Goal: Complete application form

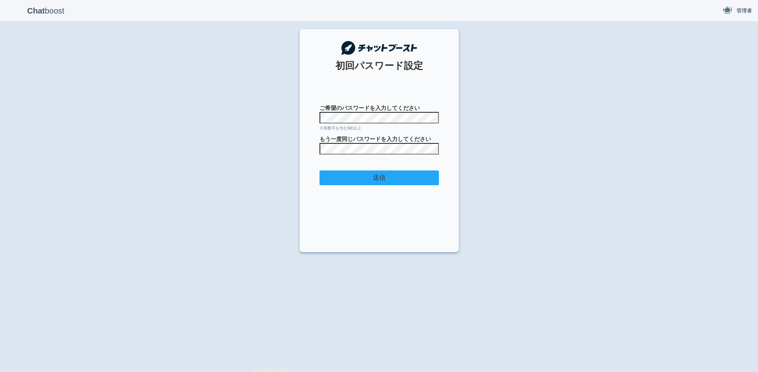
click at [344, 184] on input "送信" at bounding box center [378, 177] width 119 height 15
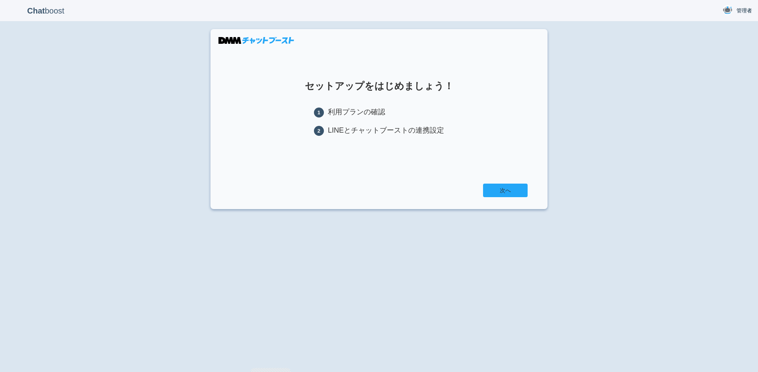
click at [494, 191] on link "次へ" at bounding box center [505, 190] width 45 height 14
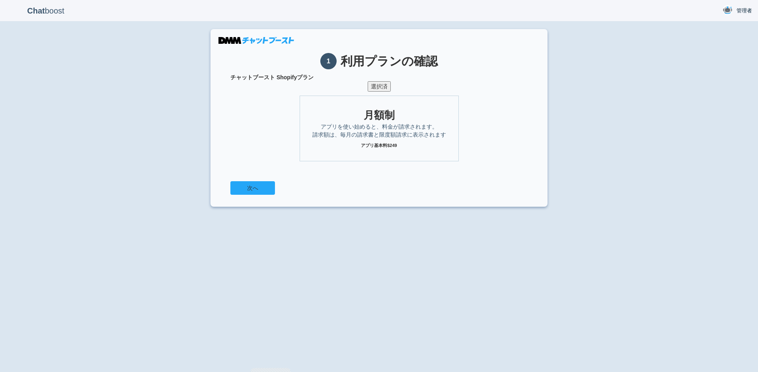
click at [267, 191] on button "次へ" at bounding box center [252, 188] width 45 height 14
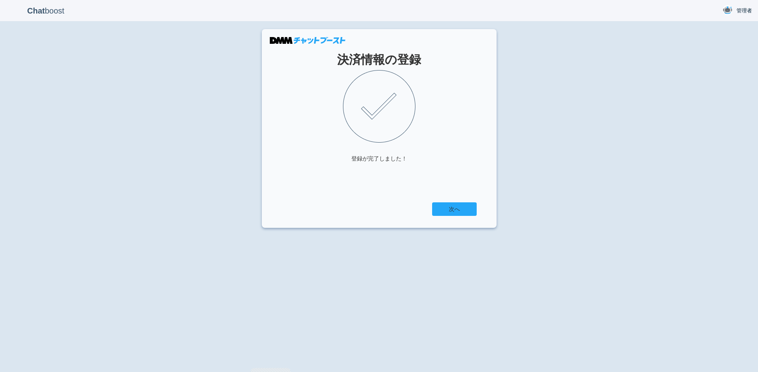
click at [457, 211] on link "次へ" at bounding box center [454, 209] width 45 height 14
